Goal: Task Accomplishment & Management: Complete application form

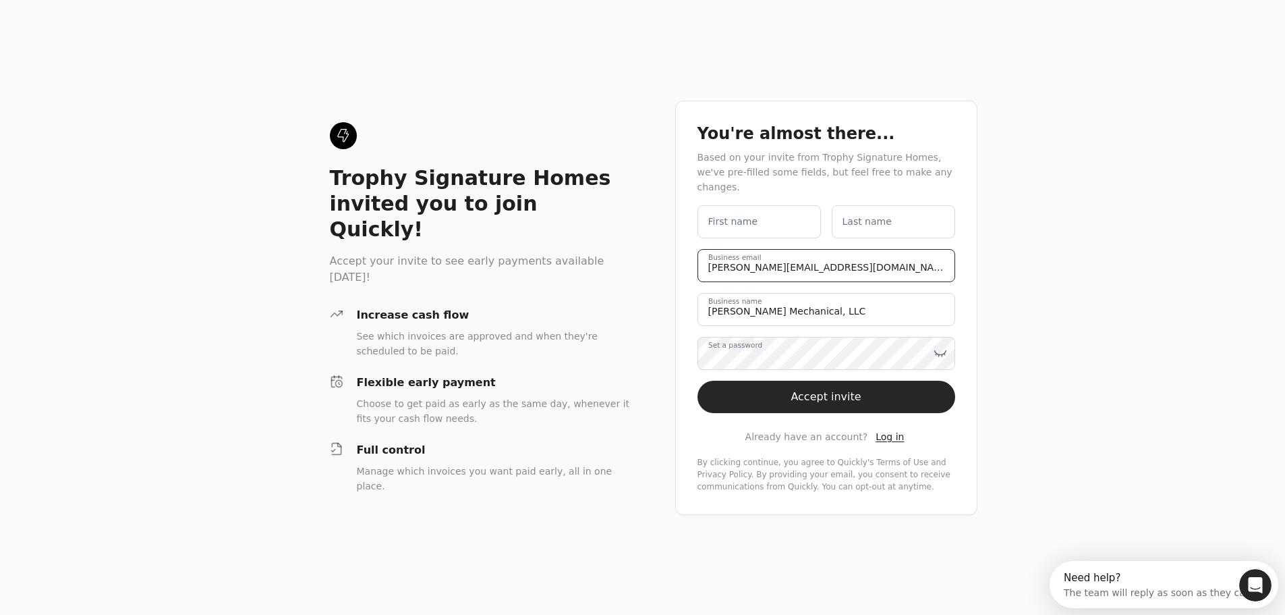
drag, startPoint x: 727, startPoint y: 262, endPoint x: 690, endPoint y: 260, distance: 36.5
click at [690, 260] on div "You're almost there... Based on your invite from Trophy Signature Homes, we've …" at bounding box center [826, 308] width 302 height 414
type email "[PERSON_NAME][EMAIL_ADDRESS][PERSON_NAME][DOMAIN_NAME]"
click at [750, 215] on label "First name" at bounding box center [738, 222] width 50 height 14
click at [750, 215] on name "First name" at bounding box center [763, 221] width 123 height 33
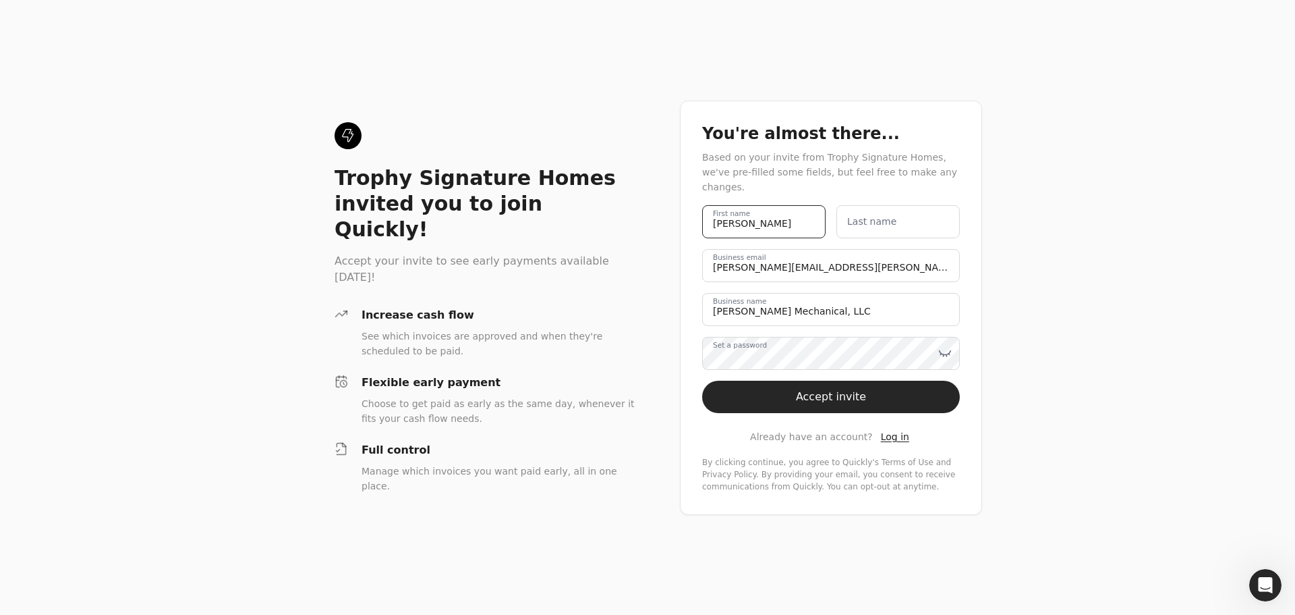
type name "[PERSON_NAME]"
click at [947, 346] on icon at bounding box center [944, 352] width 13 height 13
click at [891, 389] on button "Accept invite" at bounding box center [831, 396] width 258 height 32
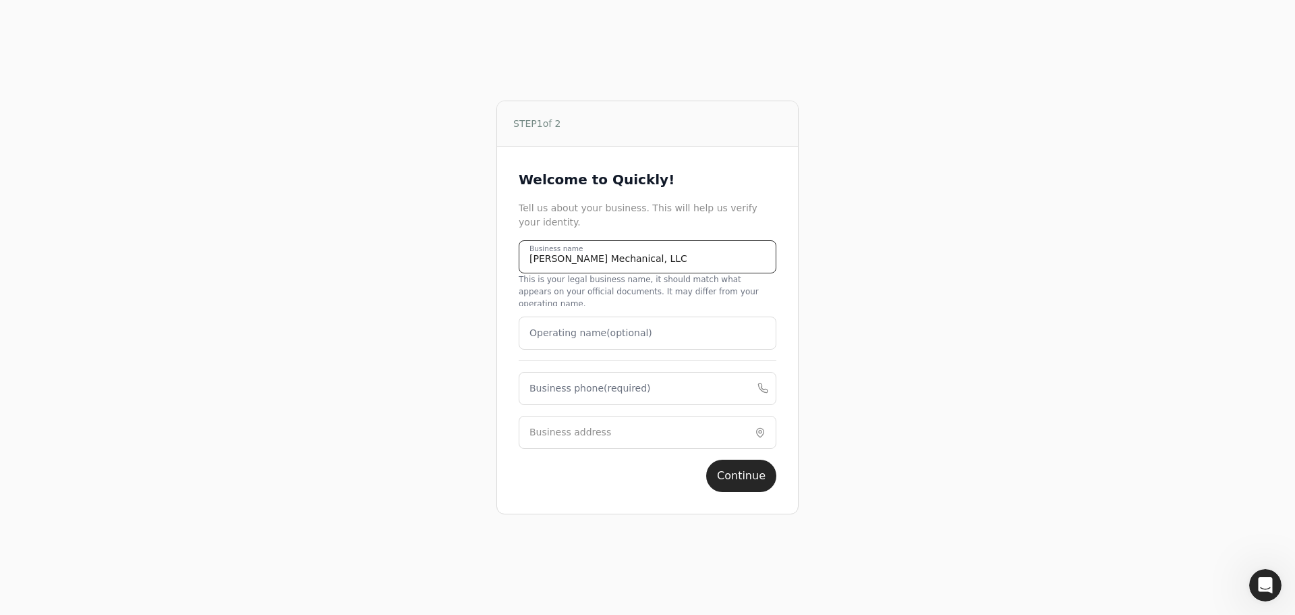
drag, startPoint x: 656, startPoint y: 276, endPoint x: 405, endPoint y: 273, distance: 251.7
click at [405, 273] on div "STEP 1 of 2 Welcome to Quickly! Tell us about your business. This will help us …" at bounding box center [648, 307] width 812 height 615
click at [575, 331] on label "Operating name (optional)" at bounding box center [591, 333] width 123 height 14
click at [575, 331] on name "Operating name (optional)" at bounding box center [648, 332] width 258 height 33
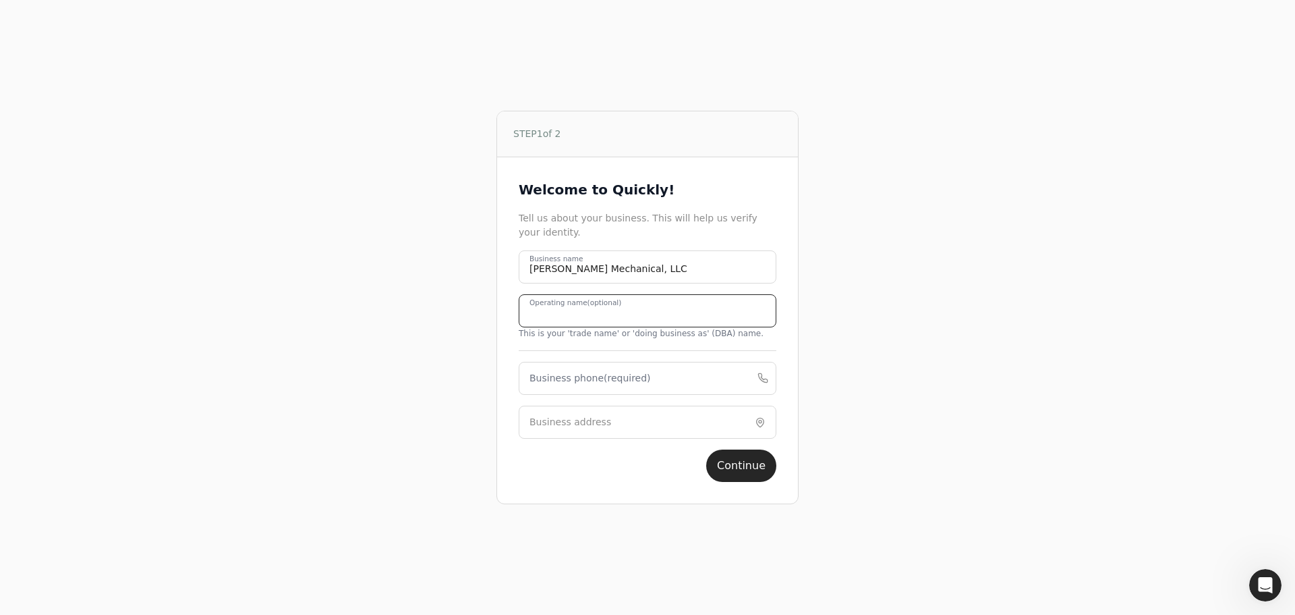
paste name "[PERSON_NAME] Mechanical, LLC"
type name "[PERSON_NAME] Mechanical, LLC"
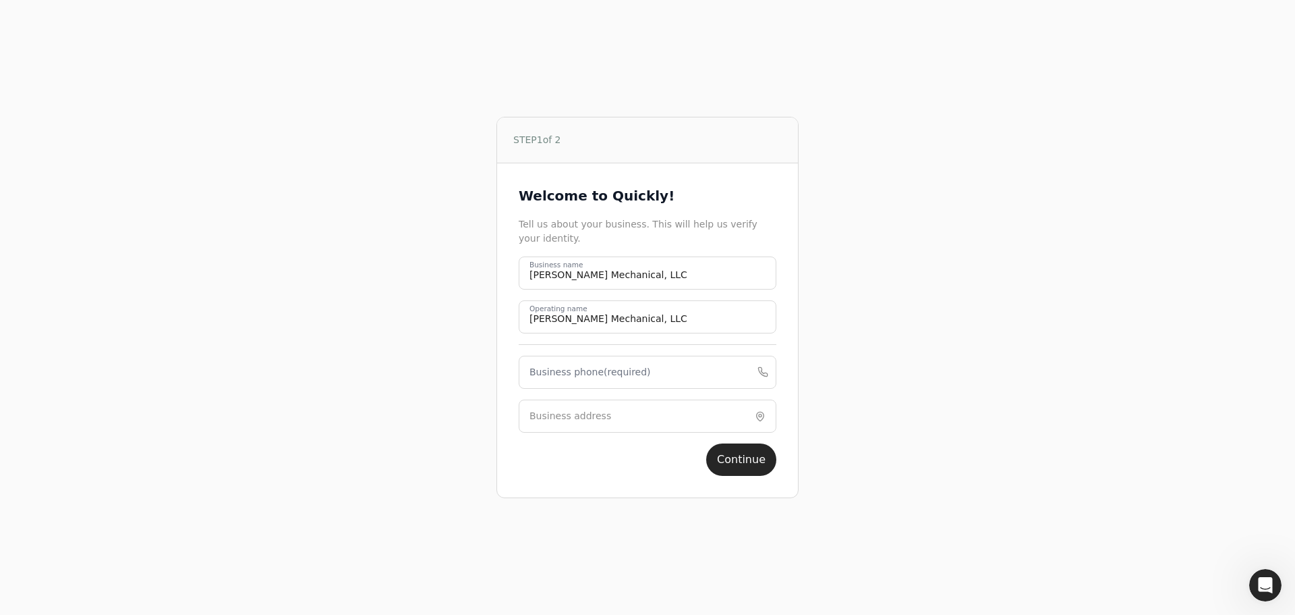
click at [596, 415] on label "Business address" at bounding box center [571, 416] width 82 height 14
click at [580, 372] on label "Business phone (required)" at bounding box center [590, 372] width 121 height 14
click at [580, 372] on phone "Business phone (required)" at bounding box center [648, 372] width 258 height 33
type phone "9727336802"
click at [656, 420] on input "Business address" at bounding box center [648, 415] width 258 height 33
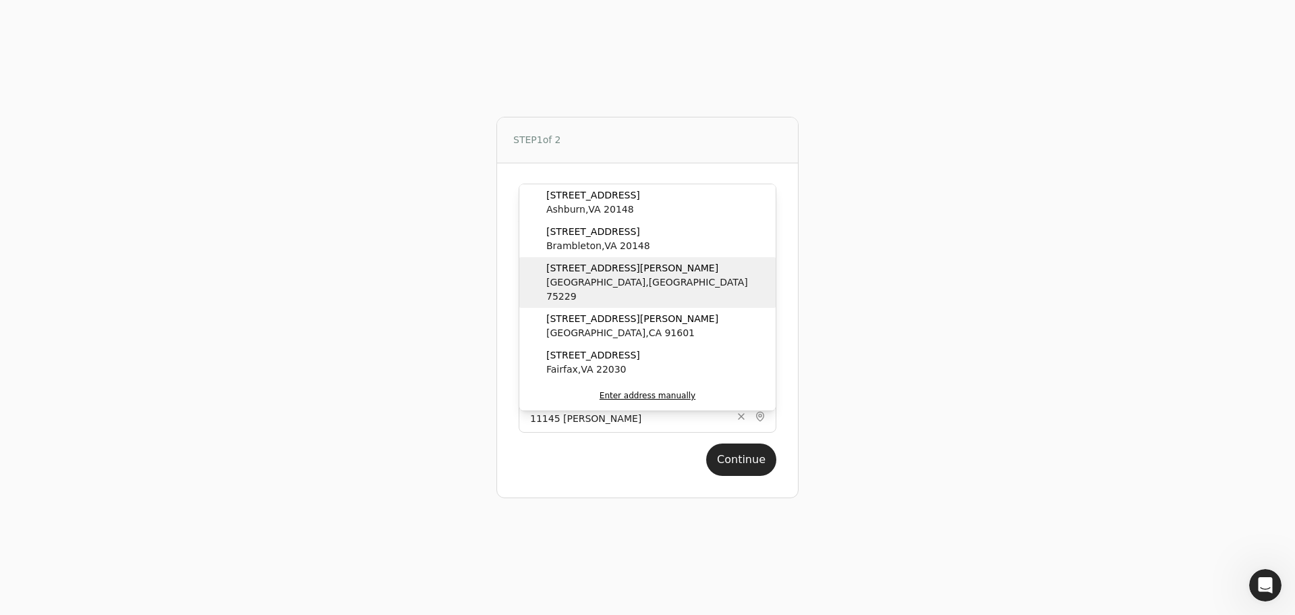
click at [642, 275] on div "[STREET_ADDRESS][PERSON_NAME]" at bounding box center [647, 282] width 256 height 51
type input "[STREET_ADDRESS][PERSON_NAME]"
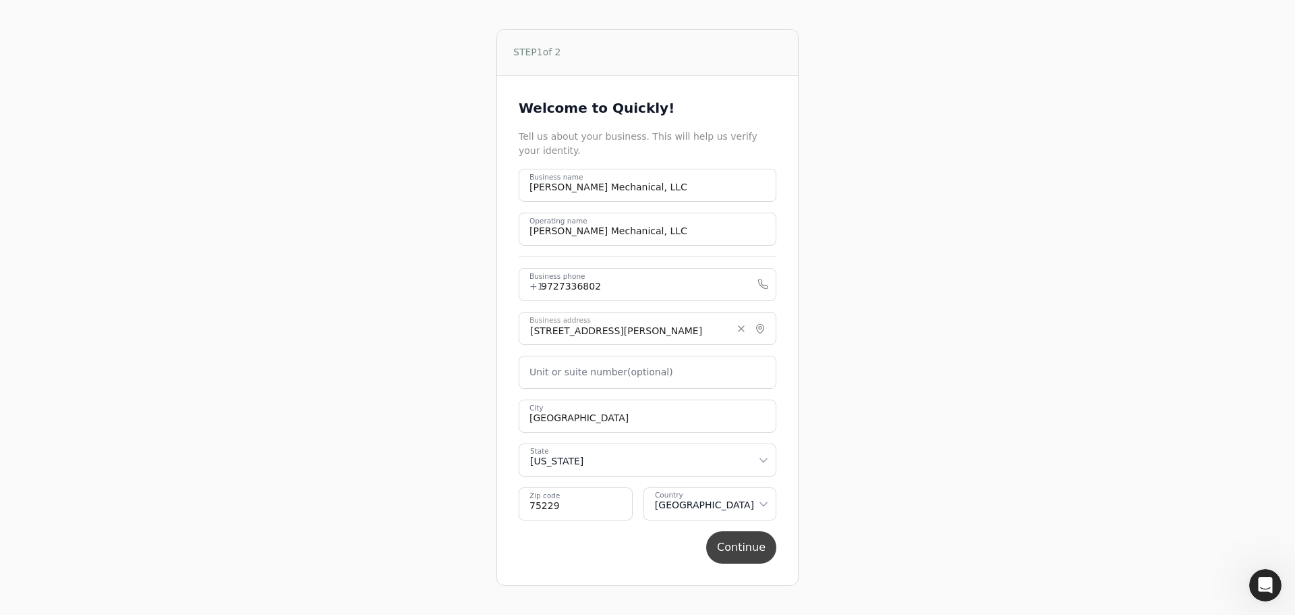
click at [734, 546] on button "Continue" at bounding box center [741, 547] width 70 height 32
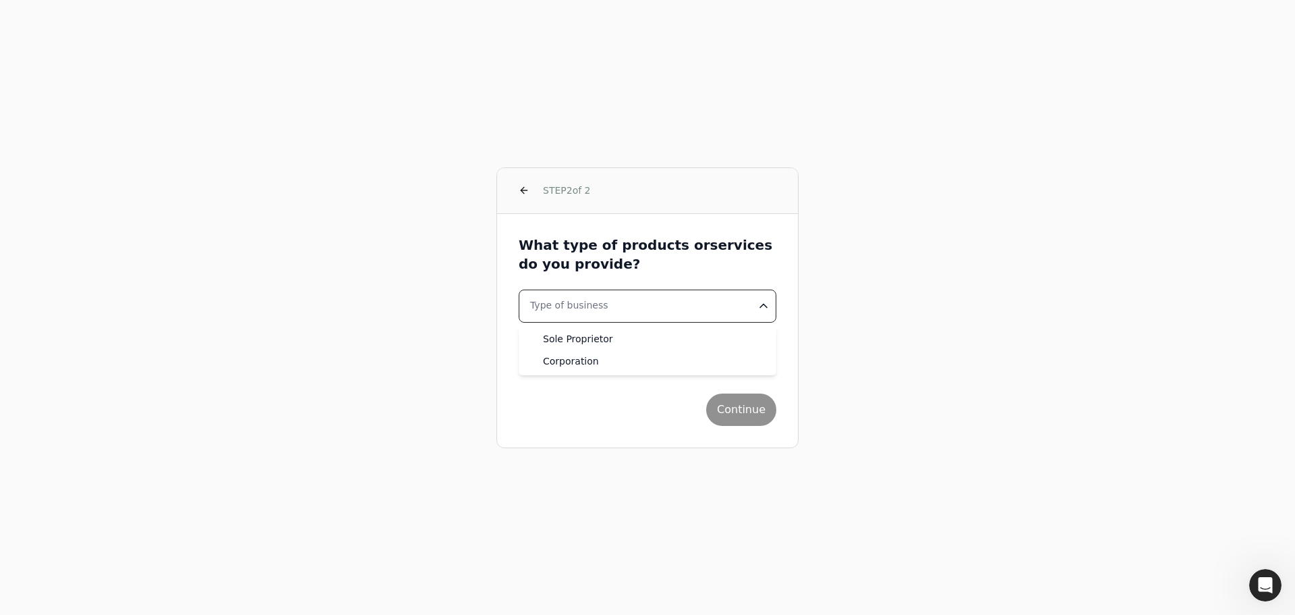
click at [676, 312] on html "STEP 2 of 2 What type of products or services do you provide? Type of business …" at bounding box center [647, 307] width 1295 height 615
select select "corporation"
click at [604, 348] on button "Industry" at bounding box center [648, 349] width 258 height 33
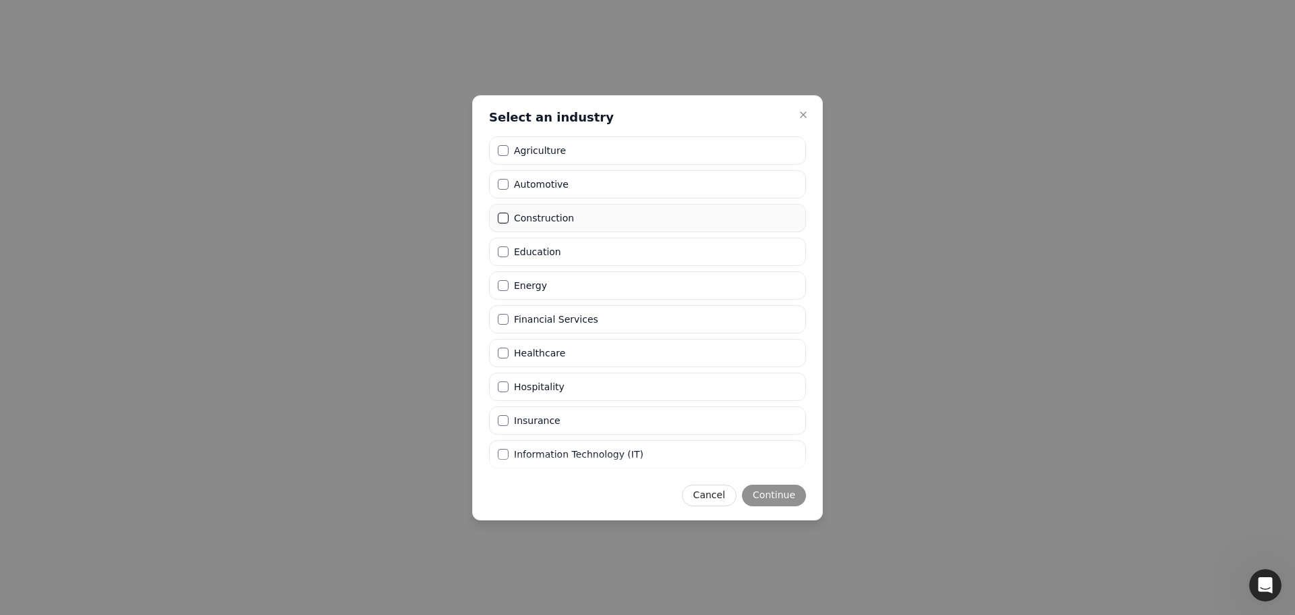
click at [505, 218] on button "Construction" at bounding box center [503, 218] width 11 height 11
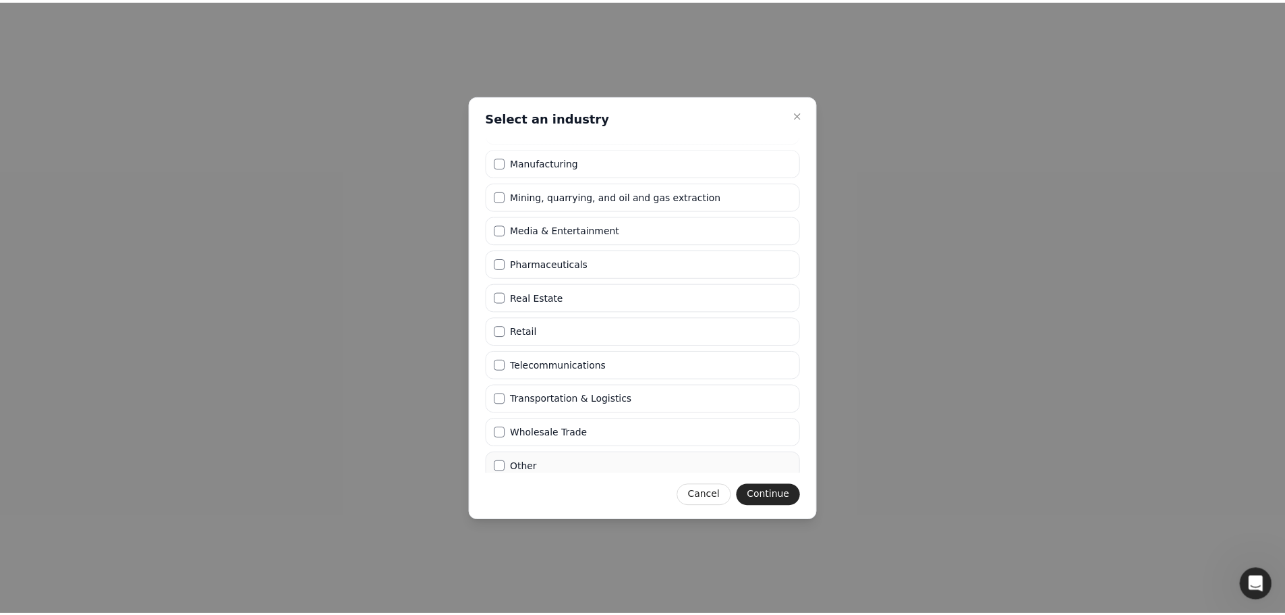
scroll to position [332, 0]
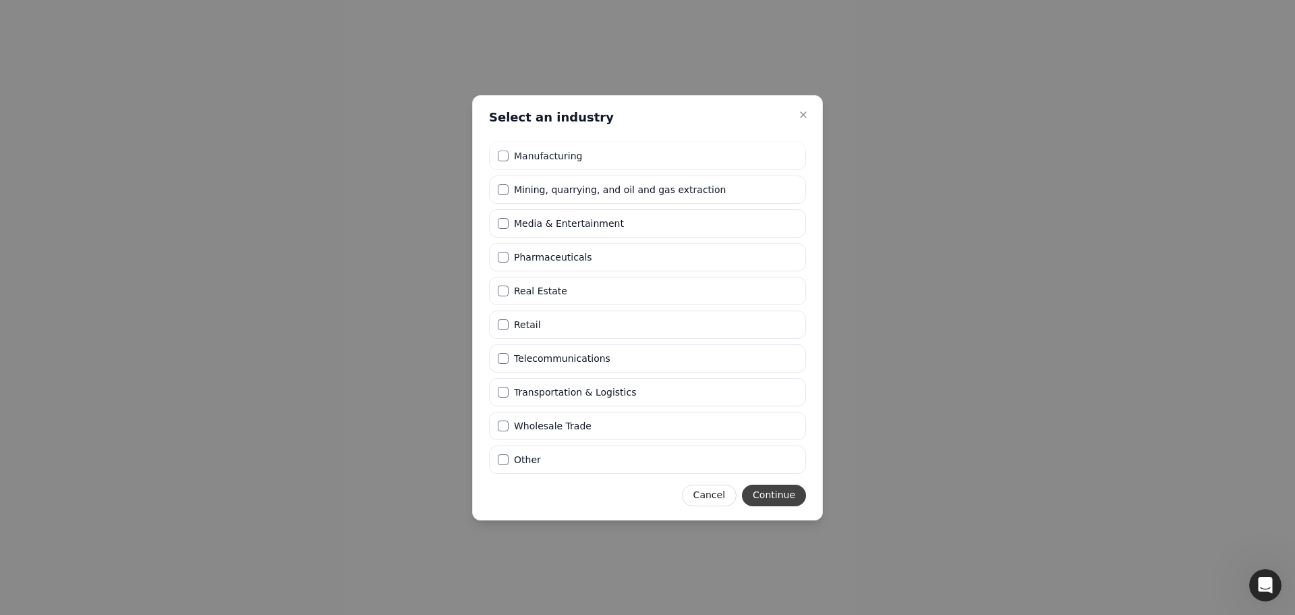
click at [785, 501] on button "Continue" at bounding box center [774, 495] width 64 height 22
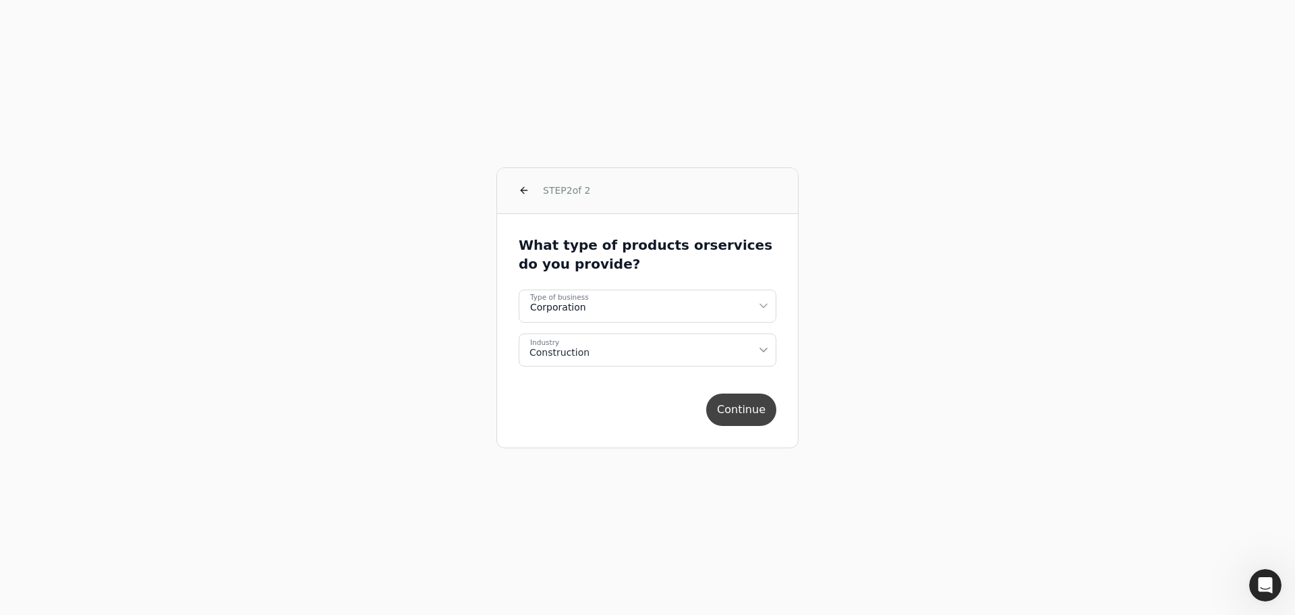
click at [747, 412] on button "Continue" at bounding box center [741, 409] width 70 height 32
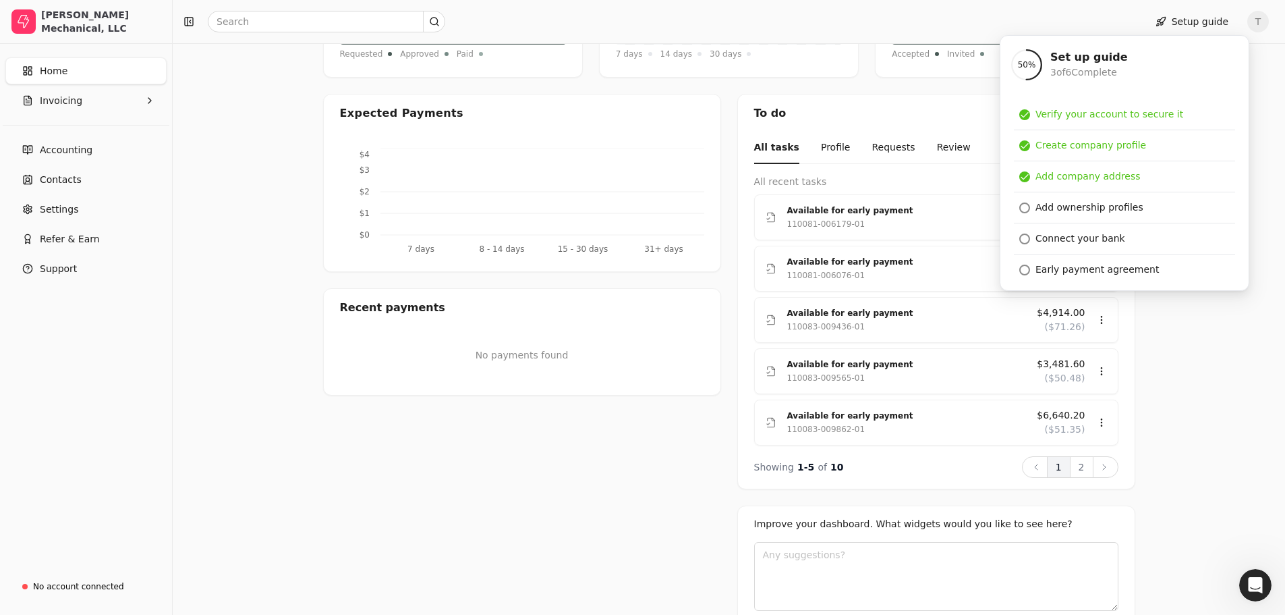
scroll to position [251, 0]
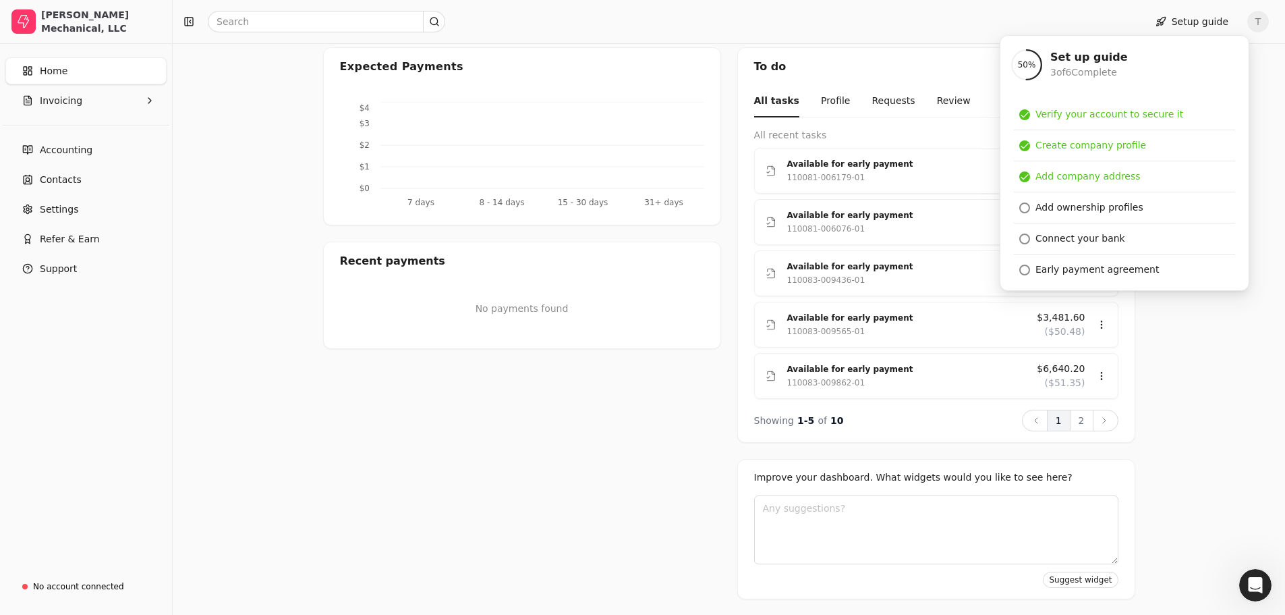
click at [1119, 14] on div at bounding box center [656, 22] width 956 height 22
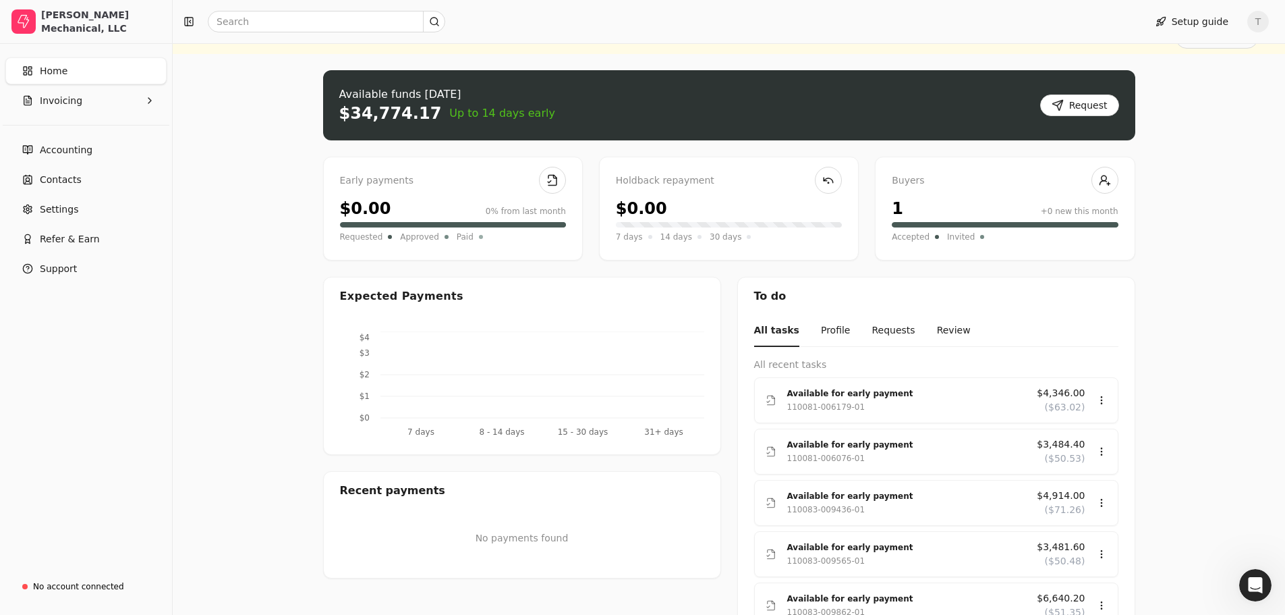
scroll to position [0, 0]
